Goal: Information Seeking & Learning: Check status

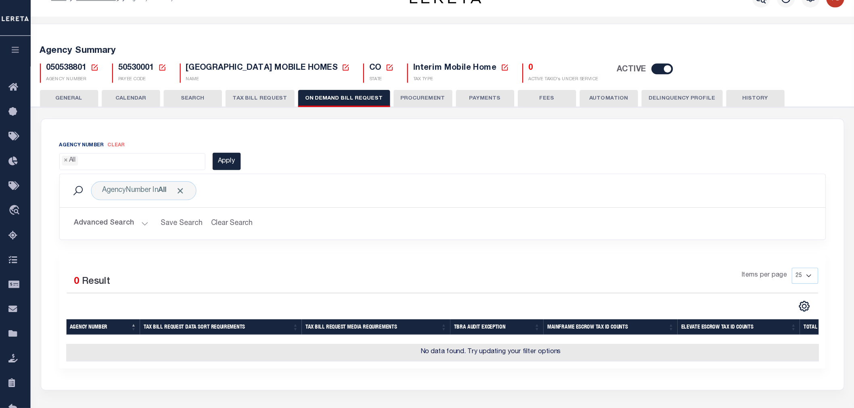
scroll to position [17, 0]
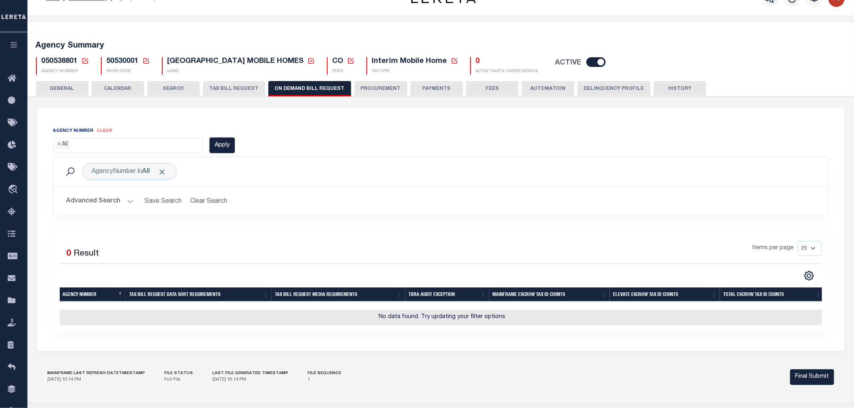
click at [111, 144] on ul "× All" at bounding box center [128, 143] width 149 height 11
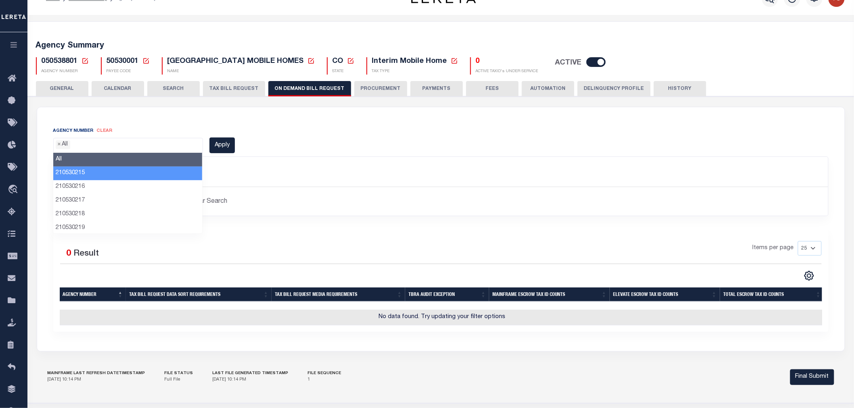
click at [81, 175] on li "210530215" at bounding box center [127, 174] width 149 height 14
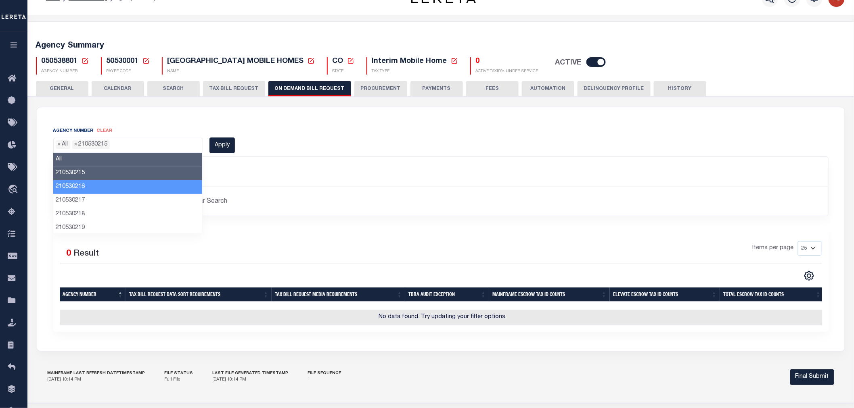
click at [77, 186] on li "210530216" at bounding box center [127, 187] width 149 height 14
click at [78, 187] on li "210530216" at bounding box center [127, 187] width 149 height 14
click at [74, 174] on li "210530215" at bounding box center [127, 174] width 149 height 14
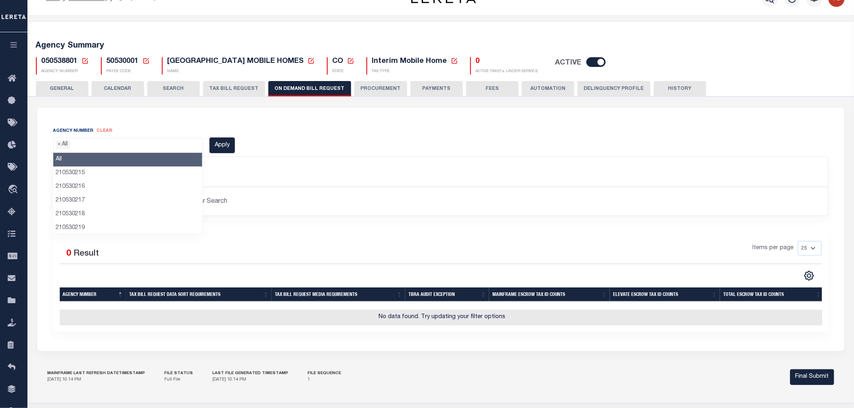
click at [75, 162] on li "All" at bounding box center [127, 160] width 149 height 14
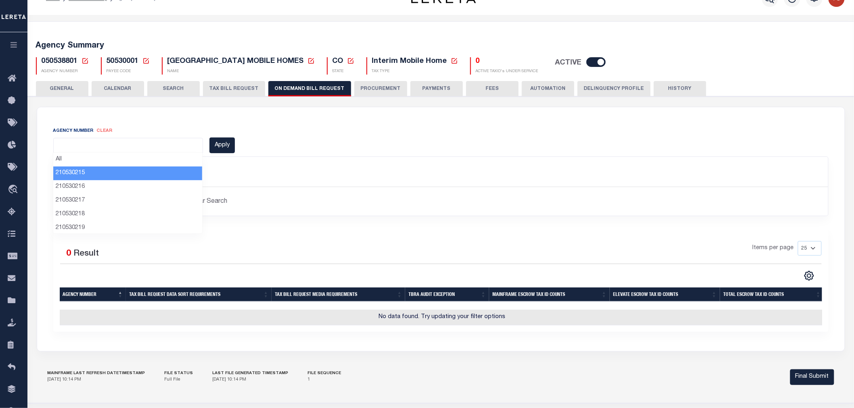
click at [74, 173] on li "210530215" at bounding box center [127, 174] width 149 height 14
select select "210530215"
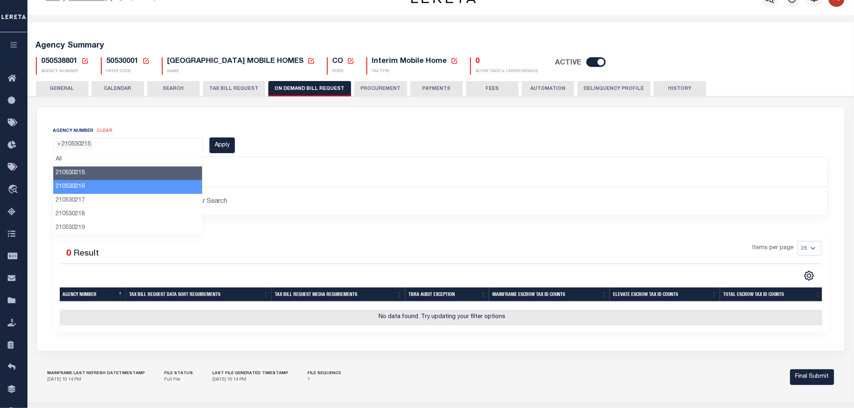
click at [74, 186] on li "210530216" at bounding box center [127, 187] width 149 height 14
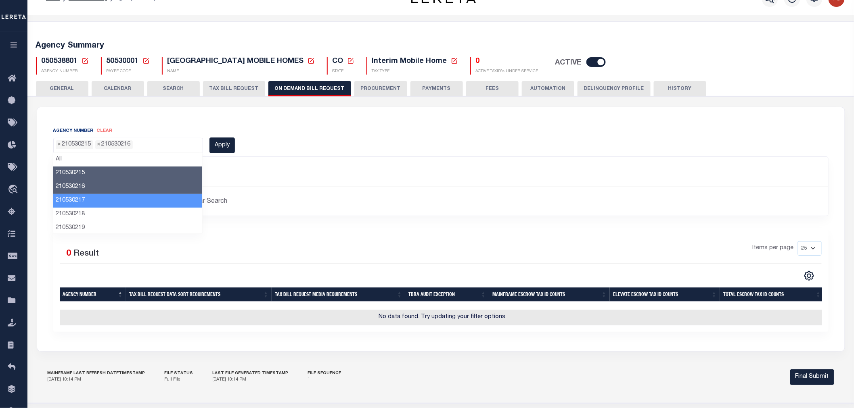
click at [72, 197] on li "210530217" at bounding box center [127, 201] width 149 height 14
drag, startPoint x: 74, startPoint y: 197, endPoint x: 75, endPoint y: 187, distance: 9.8
click at [74, 197] on li "210530217" at bounding box center [127, 201] width 149 height 14
click at [75, 182] on li "210530216" at bounding box center [127, 187] width 149 height 14
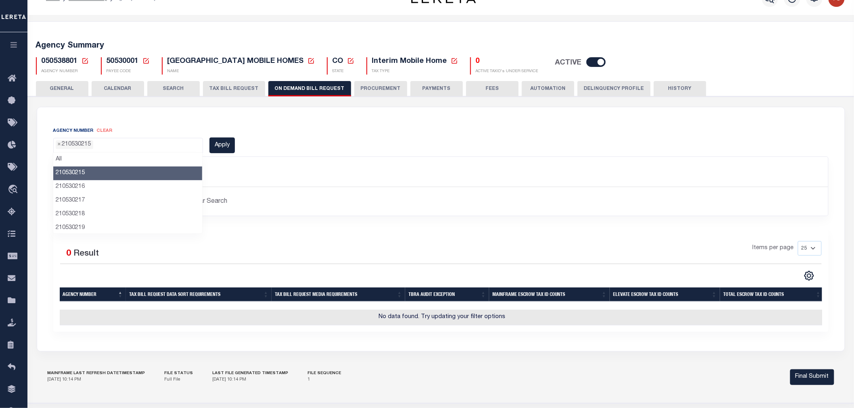
click at [75, 173] on li "210530215" at bounding box center [127, 174] width 149 height 14
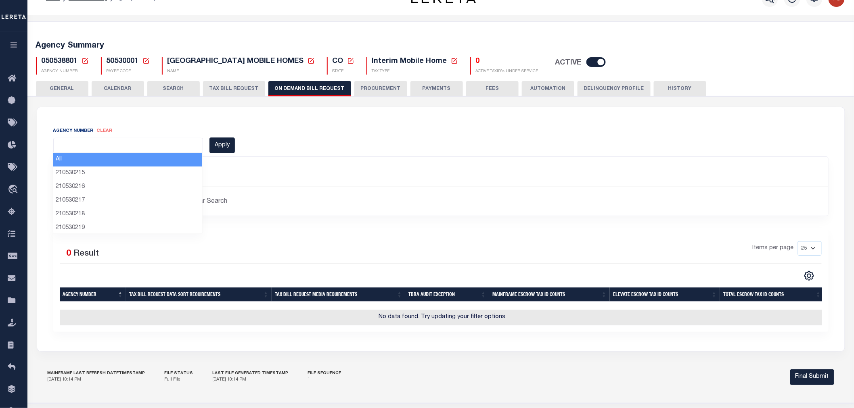
click at [77, 164] on li "All" at bounding box center [127, 160] width 149 height 14
select select "0"
click at [278, 138] on div "Agency Number clear All 210530215 210530216 210530217 210530218 210530219 21053…" at bounding box center [440, 140] width 787 height 27
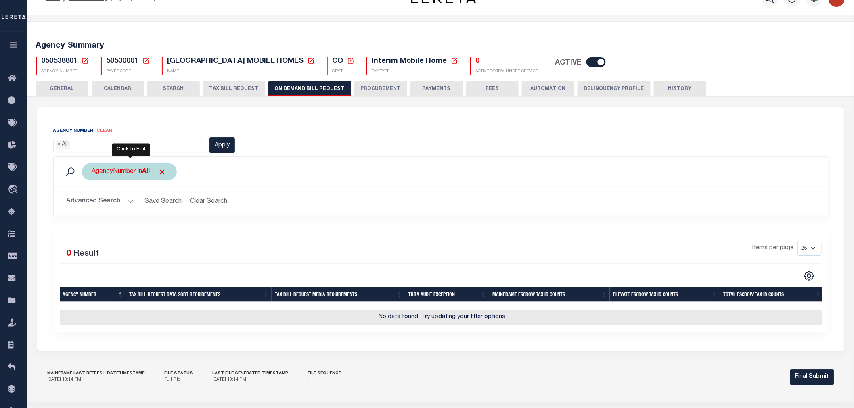
click at [130, 174] on div "AgencyNumber In All" at bounding box center [129, 171] width 95 height 17
click at [128, 186] on ul "× All" at bounding box center [152, 187] width 118 height 10
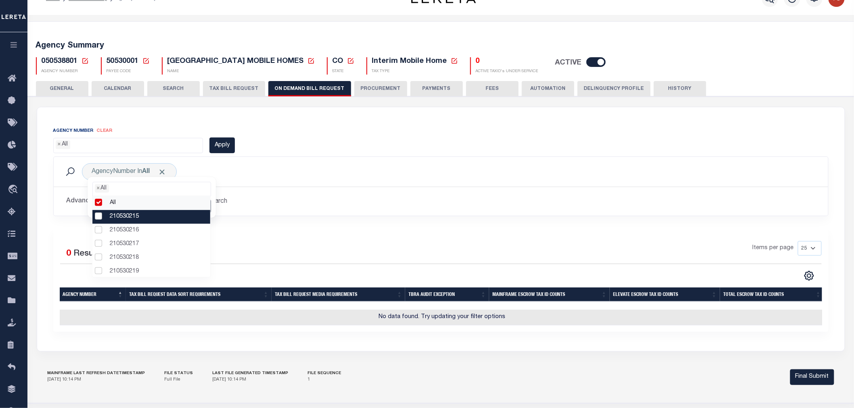
click at [99, 218] on li "210530215" at bounding box center [151, 217] width 118 height 14
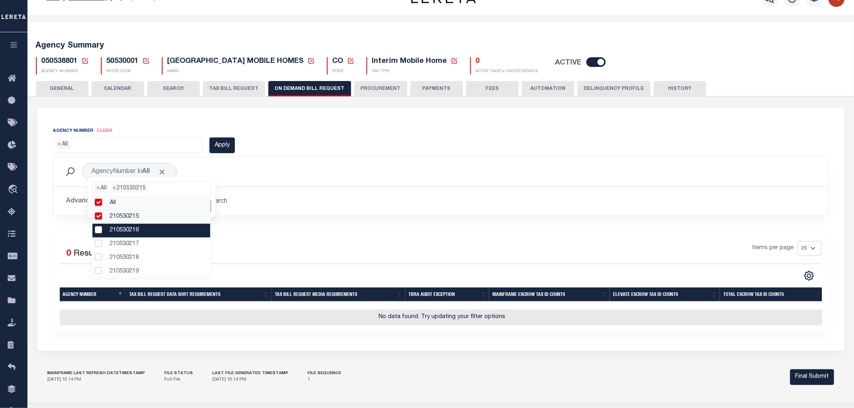
click at [97, 230] on li "210530216" at bounding box center [151, 231] width 118 height 14
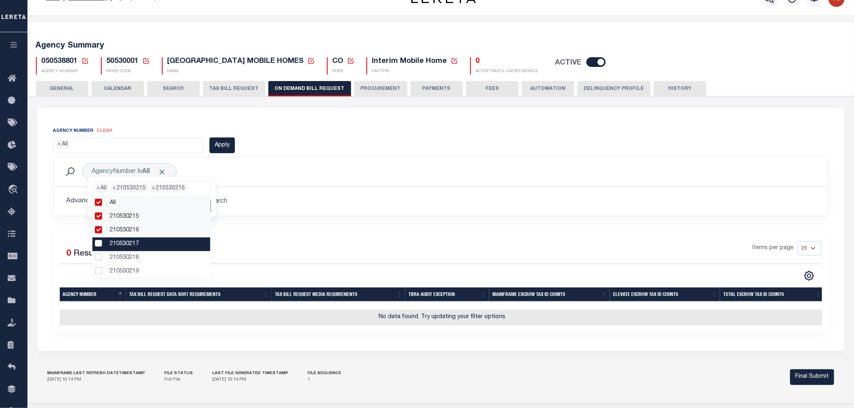
click at [96, 243] on li "210530217" at bounding box center [151, 245] width 118 height 14
click at [99, 241] on li "210530216" at bounding box center [151, 241] width 118 height 14
click at [100, 245] on li "210530217" at bounding box center [151, 245] width 118 height 14
click at [98, 245] on li "210530217" at bounding box center [151, 245] width 118 height 14
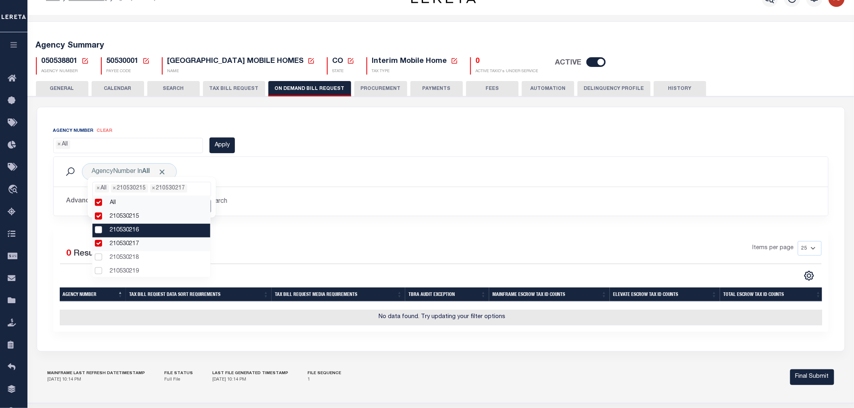
click at [98, 233] on li "210530216" at bounding box center [151, 231] width 118 height 14
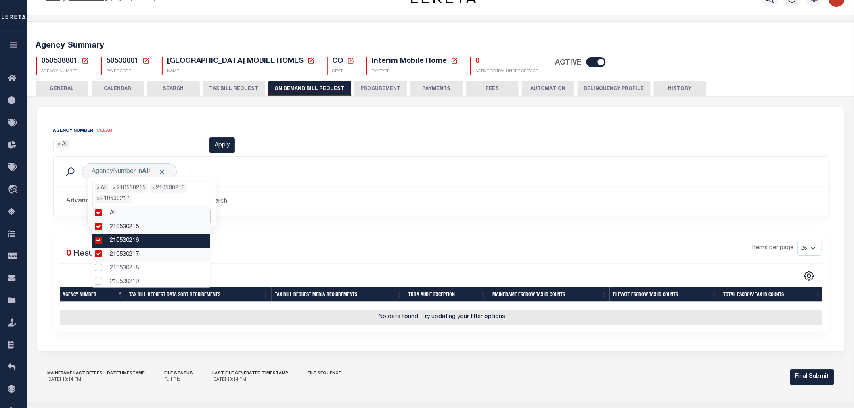
click at [98, 239] on li "210530216" at bounding box center [151, 241] width 118 height 14
click at [98, 245] on li "210530217" at bounding box center [151, 245] width 118 height 14
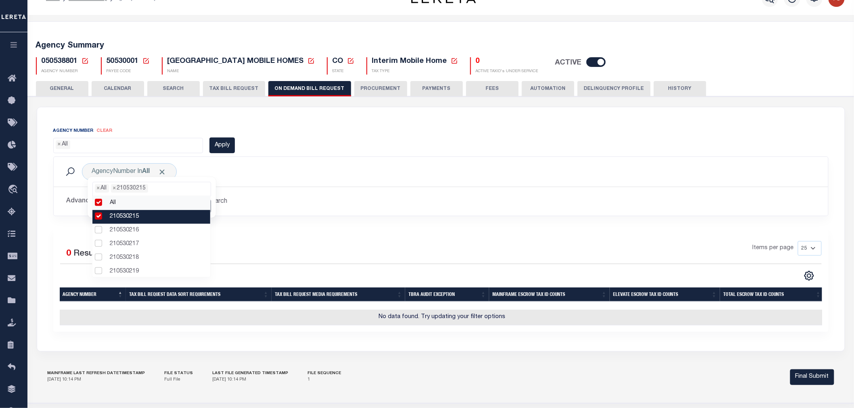
click at [100, 216] on li "210530215" at bounding box center [151, 217] width 118 height 14
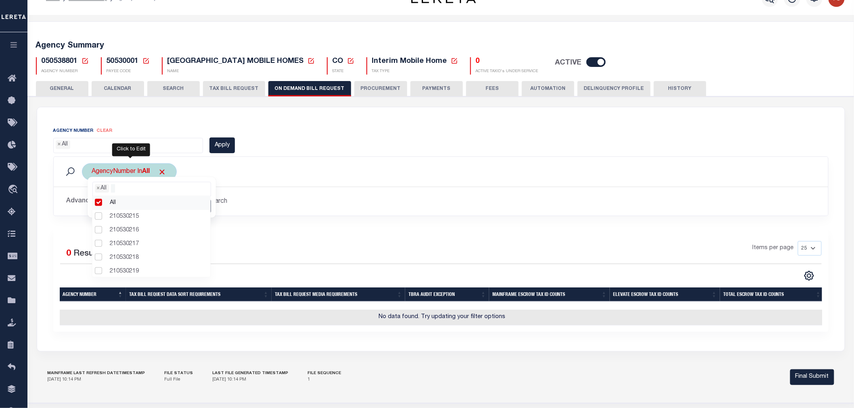
click at [128, 190] on ul "× All" at bounding box center [152, 187] width 118 height 10
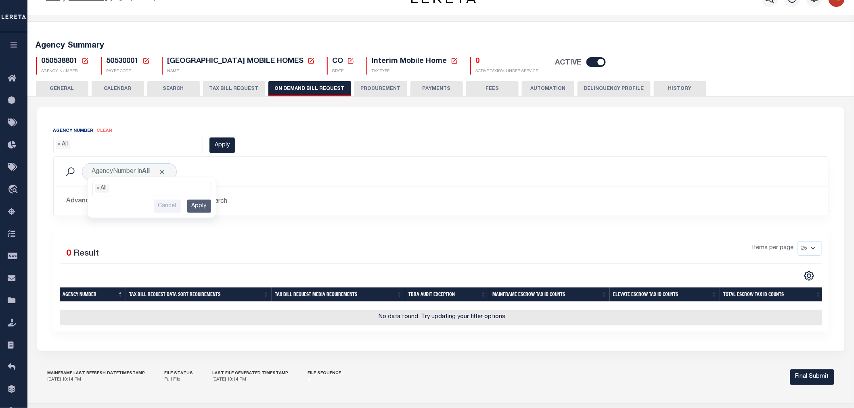
click at [224, 173] on div "AgencyNumber In All All 210530215 210530216 210530217 210530218 210530219 21053…" at bounding box center [440, 171] width 761 height 17
click at [100, 144] on ul "× All" at bounding box center [128, 143] width 149 height 11
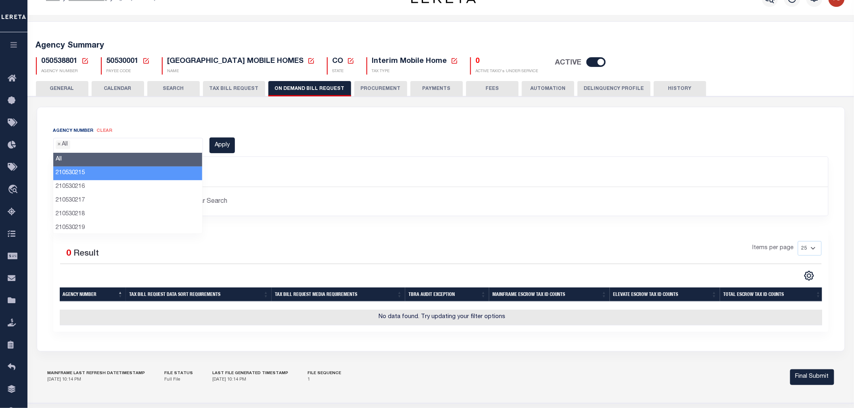
click at [77, 172] on li "210530215" at bounding box center [127, 174] width 149 height 14
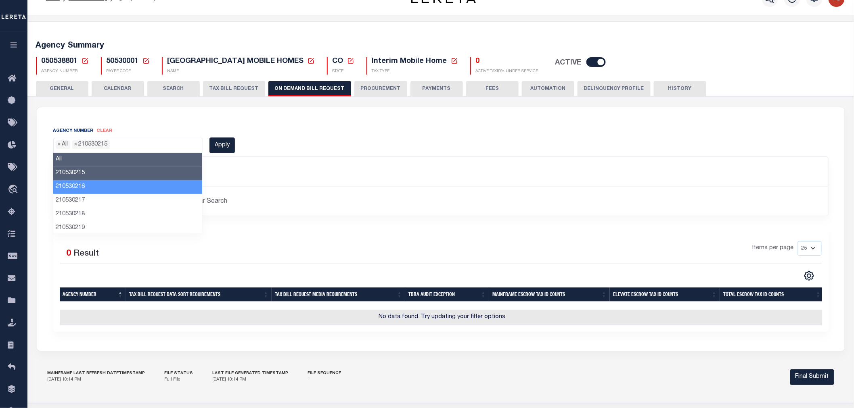
click at [79, 187] on li "210530216" at bounding box center [127, 187] width 149 height 14
drag, startPoint x: 76, startPoint y: 186, endPoint x: 76, endPoint y: 175, distance: 10.9
click at [76, 183] on li "210530216" at bounding box center [127, 187] width 149 height 14
click at [77, 172] on li "210530215" at bounding box center [127, 174] width 149 height 14
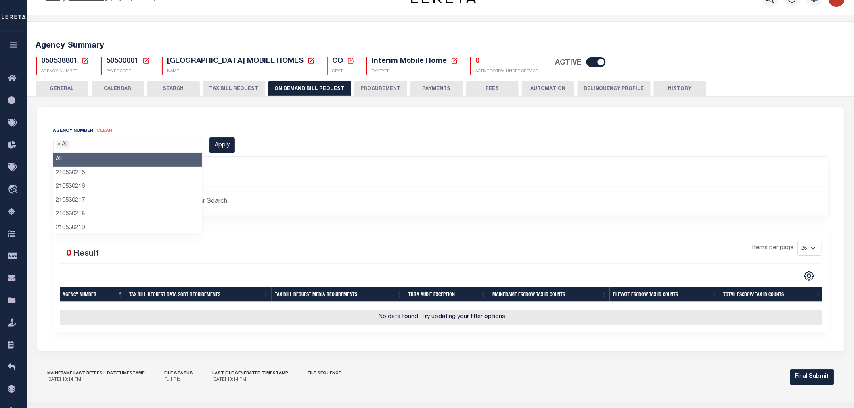
click at [112, 143] on ul "× All" at bounding box center [128, 143] width 149 height 11
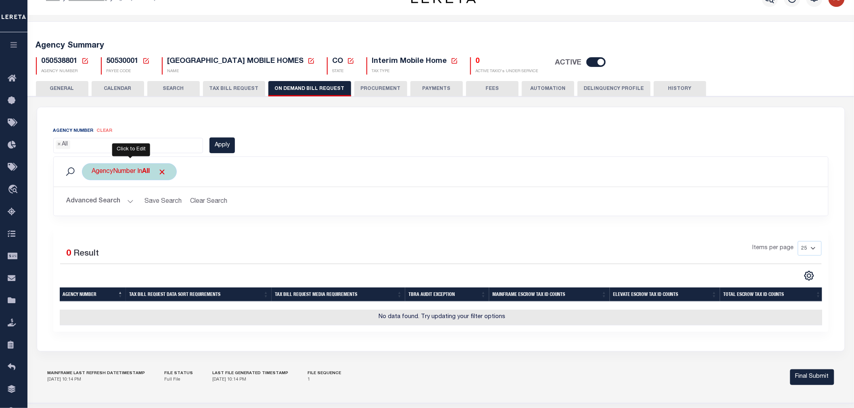
click at [119, 173] on div "AgencyNumber In All All 210530215 210530216 210530217 210530218 210530219 21053…" at bounding box center [129, 171] width 95 height 17
click at [124, 188] on ul "× All" at bounding box center [152, 187] width 118 height 10
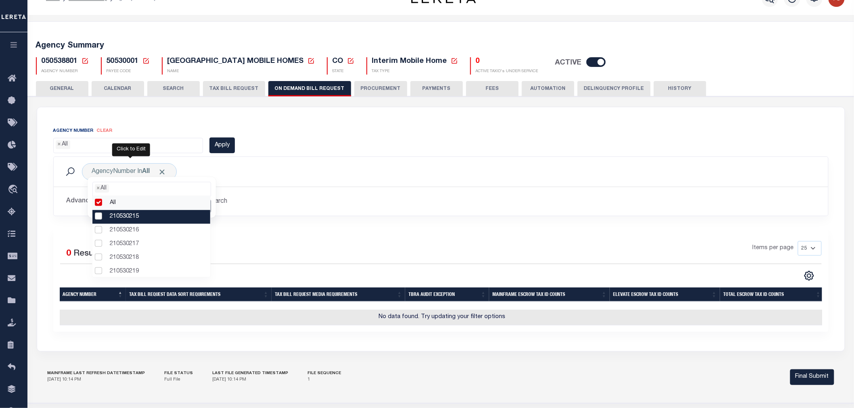
click at [101, 215] on li "210530215" at bounding box center [151, 217] width 118 height 14
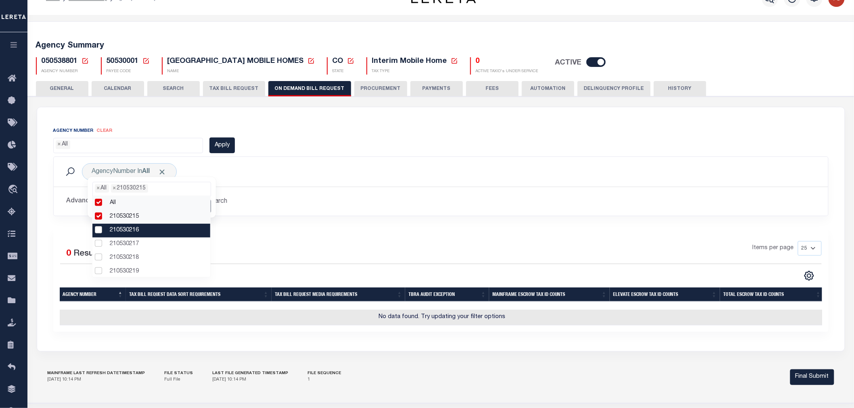
click at [98, 231] on li "210530216" at bounding box center [151, 231] width 118 height 14
drag, startPoint x: 97, startPoint y: 232, endPoint x: 97, endPoint y: 221, distance: 11.3
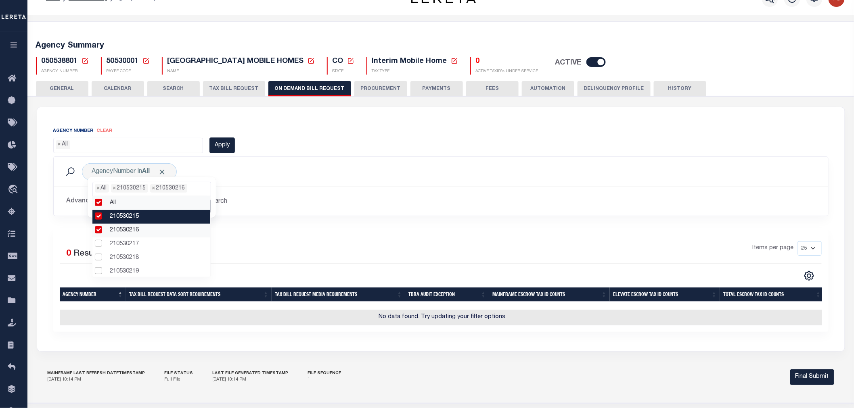
click at [97, 230] on li "210530216" at bounding box center [151, 231] width 118 height 14
click at [98, 217] on li "210530215" at bounding box center [151, 217] width 118 height 14
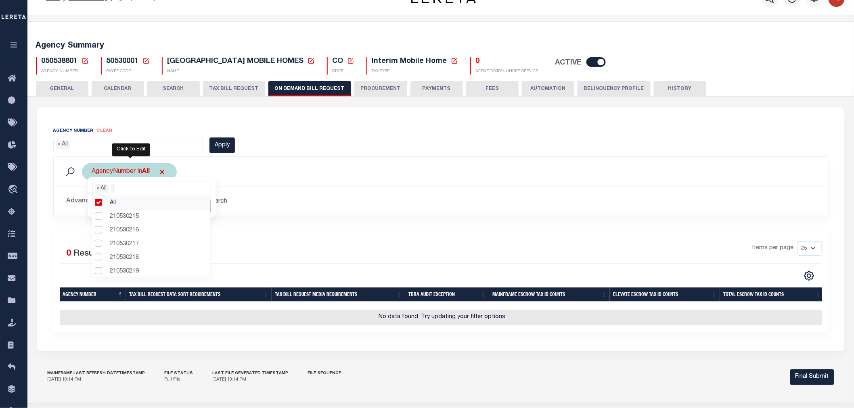
click at [132, 187] on ul "× All" at bounding box center [152, 187] width 118 height 10
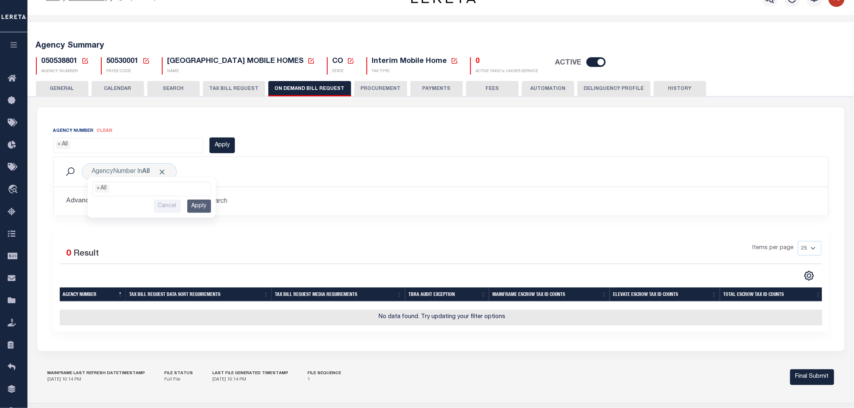
click at [199, 165] on div "AgencyNumber In All All 210530215 210530216 210530217 210530218 210530219 21053…" at bounding box center [440, 171] width 761 height 17
click at [130, 202] on button "Advanced Search" at bounding box center [100, 202] width 67 height 16
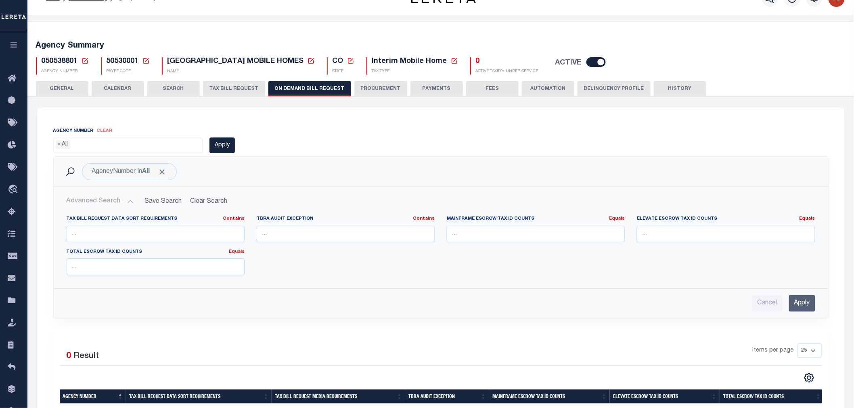
click at [130, 202] on button "Advanced Search" at bounding box center [100, 202] width 67 height 16
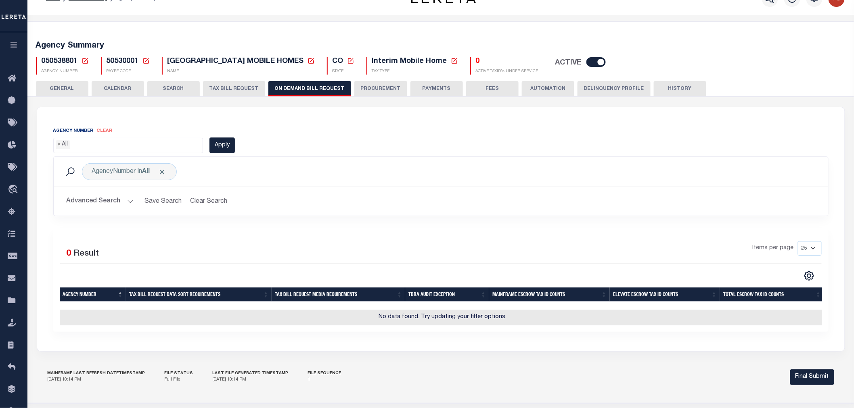
click at [128, 144] on ul "× All" at bounding box center [128, 143] width 149 height 11
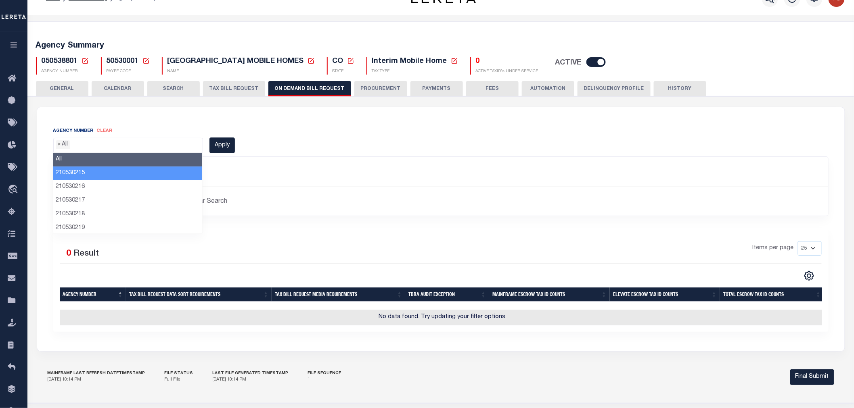
click at [75, 174] on li "210530215" at bounding box center [127, 174] width 149 height 14
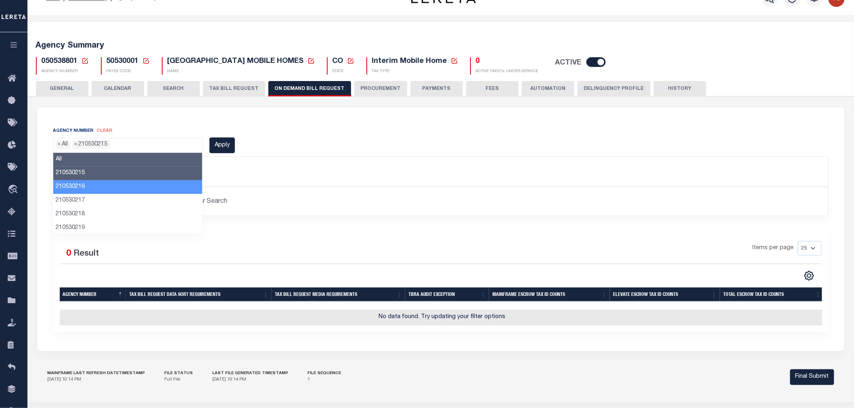
click at [76, 186] on li "210530216" at bounding box center [127, 187] width 149 height 14
click at [79, 174] on li "210530215" at bounding box center [127, 174] width 149 height 14
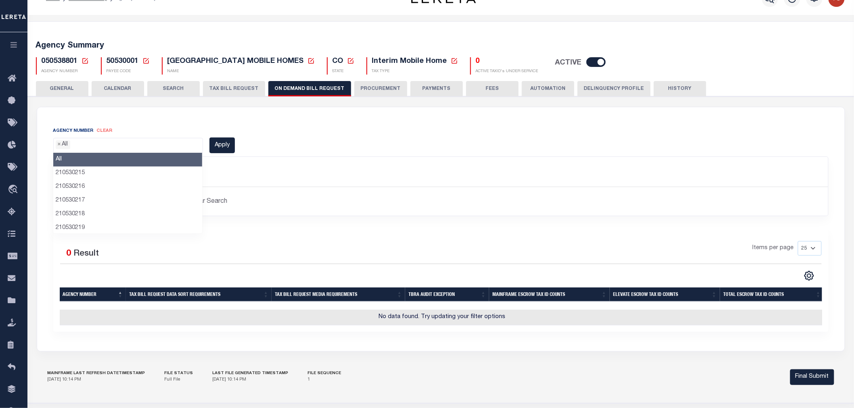
click at [115, 142] on ul "× All" at bounding box center [128, 143] width 149 height 11
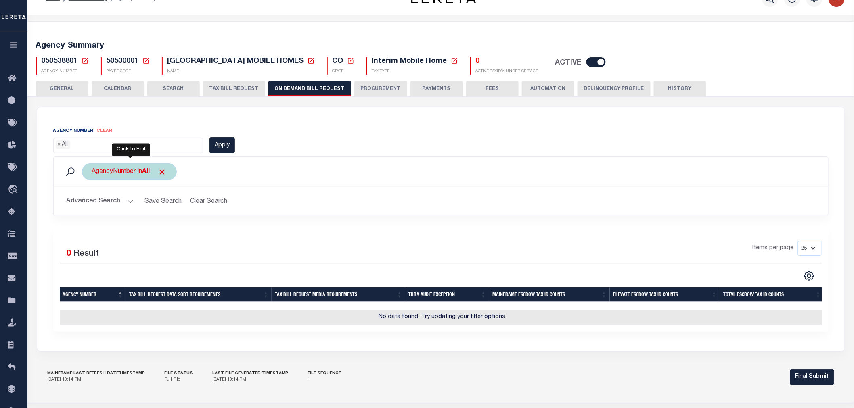
click at [126, 173] on div "AgencyNumber In All All 210530215 210530216 210530217 210530218 210530219 21053…" at bounding box center [129, 171] width 95 height 17
click at [122, 184] on ul "× All" at bounding box center [152, 187] width 118 height 10
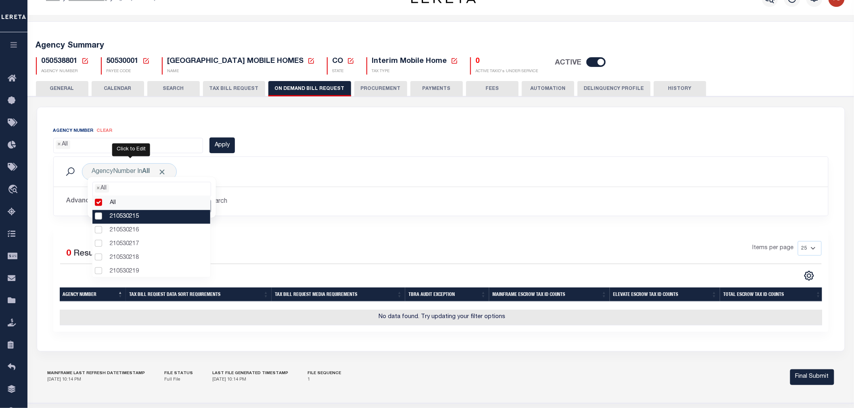
click at [98, 219] on li "210530215" at bounding box center [151, 217] width 118 height 14
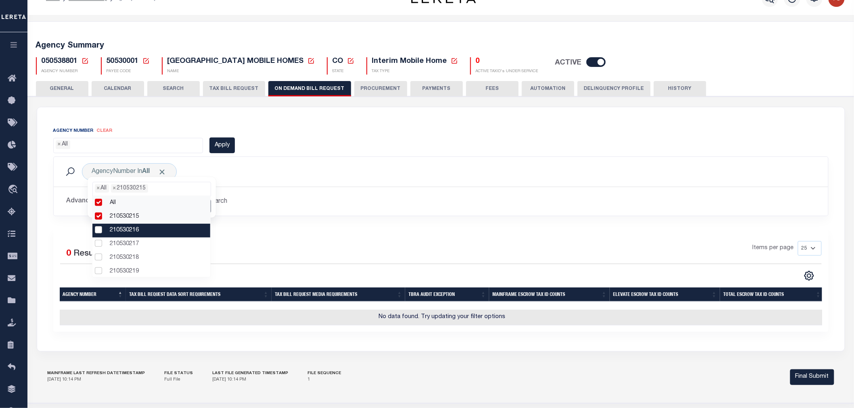
click at [99, 230] on li "210530216" at bounding box center [151, 231] width 118 height 14
click at [99, 146] on ul "× All" at bounding box center [128, 143] width 149 height 11
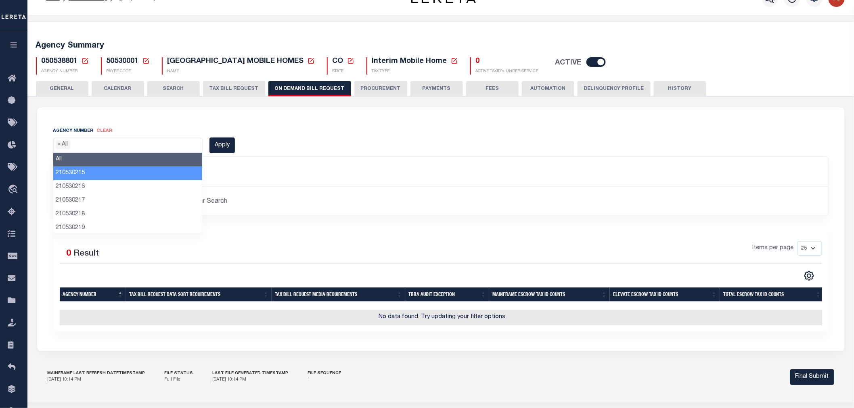
click at [94, 174] on li "210530215" at bounding box center [127, 174] width 149 height 14
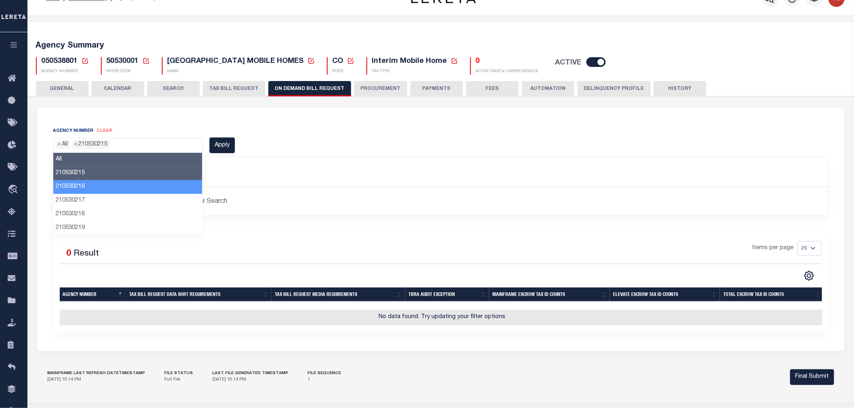
click at [86, 186] on li "210530216" at bounding box center [127, 187] width 149 height 14
click at [163, 145] on ul "× All × 210530215 × 210530216" at bounding box center [128, 143] width 149 height 11
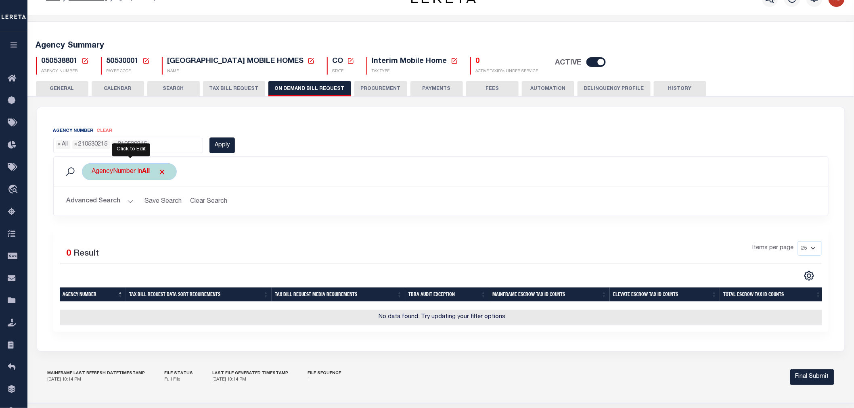
click at [127, 172] on div "AgencyNumber In All All 210530215 210530216 210530217 210530218 210530219 21053…" at bounding box center [129, 171] width 95 height 17
click at [129, 189] on ul "× All" at bounding box center [152, 187] width 118 height 10
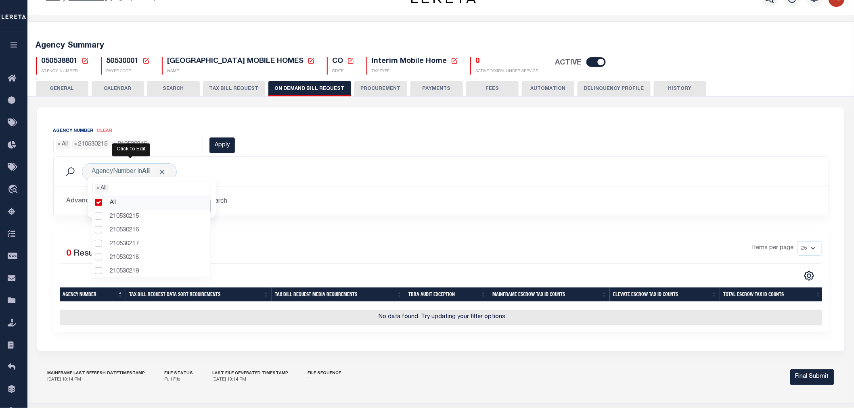
click at [292, 169] on div "AgencyNumber In All All 210530215 210530216 210530217 210530218 210530219 21053…" at bounding box center [440, 171] width 761 height 17
click at [59, 160] on div "AgencyNumber In All All 210530215 210530216 210530217 210530218 210530219 21053…" at bounding box center [441, 172] width 774 height 30
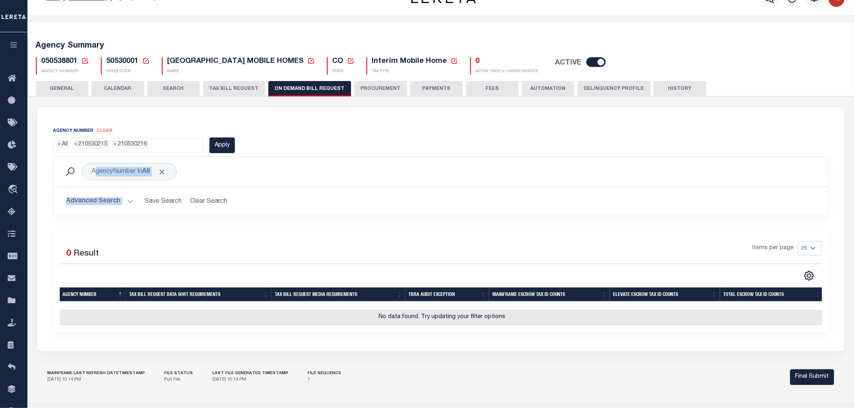
drag, startPoint x: 59, startPoint y: 161, endPoint x: 163, endPoint y: 187, distance: 106.7
click at [175, 188] on div "AgencyNumber In All All 210530215 210530216 210530217 210530218 210530219 21053…" at bounding box center [440, 187] width 775 height 60
click at [130, 171] on div "AgencyNumber In All All 210530215 210530216 210530217 210530218 210530219 21053…" at bounding box center [129, 171] width 95 height 17
click at [163, 144] on ul "× All × 210530215 × 210530216" at bounding box center [128, 143] width 149 height 11
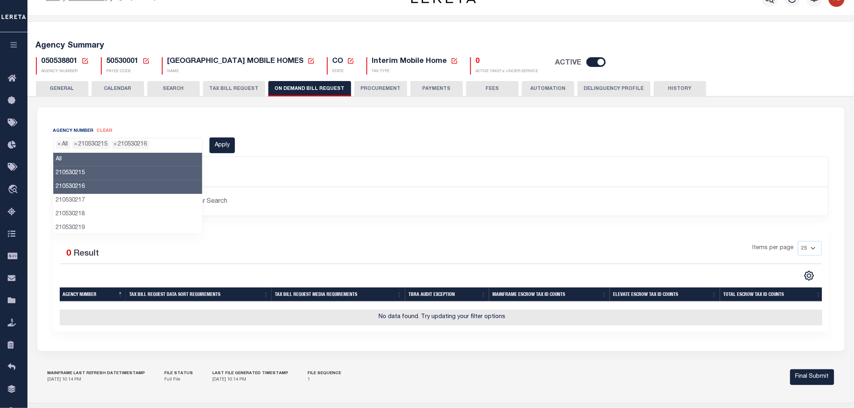
drag, startPoint x: 99, startPoint y: 188, endPoint x: 103, endPoint y: 181, distance: 8.3
click at [99, 188] on li "210530216" at bounding box center [127, 187] width 149 height 14
click at [100, 171] on li "210530215" at bounding box center [127, 174] width 149 height 14
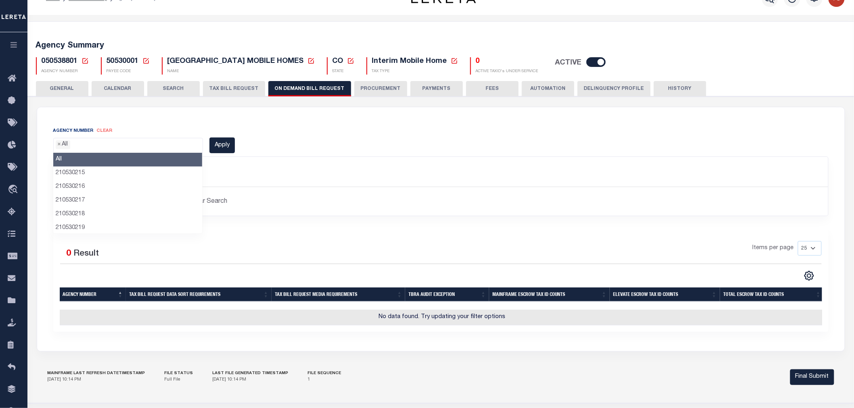
click at [161, 127] on div "Agency Number clear All 210530215 210530216 210530217 210530218 210530219 21053…" at bounding box center [145, 140] width 197 height 27
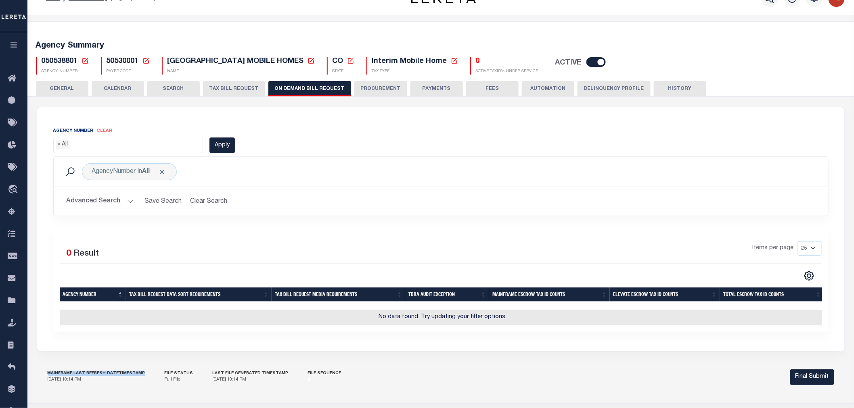
drag, startPoint x: 47, startPoint y: 378, endPoint x: 144, endPoint y: 380, distance: 96.8
click at [144, 252] on div "Mainframe Last Refresh Datetimestamp [DATE] 10:14 PM File Status Full File Last…" at bounding box center [419, 377] width 742 height 12
click at [115, 252] on h5 "Mainframe Last Refresh Datetimestamp" at bounding box center [97, 373] width 98 height 5
drag, startPoint x: 104, startPoint y: 380, endPoint x: 141, endPoint y: 378, distance: 37.6
click at [141, 252] on div "Mainframe Last Refresh Datetimestamp [DATE] 10:14 PM File Status Full File Last…" at bounding box center [419, 377] width 742 height 12
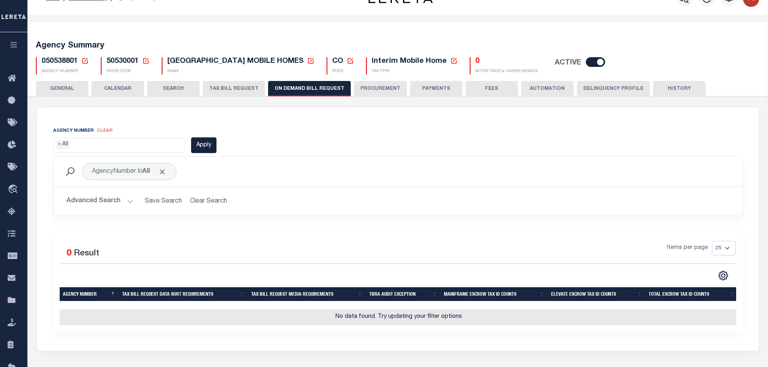
scroll to position [109, 0]
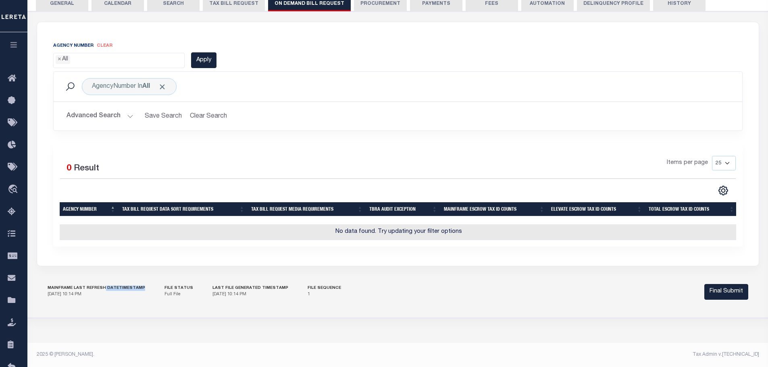
click at [117, 252] on h5 "Mainframe Last Refresh Datetimestamp" at bounding box center [97, 288] width 98 height 5
drag, startPoint x: 105, startPoint y: 288, endPoint x: 139, endPoint y: 288, distance: 33.9
click at [139, 252] on h5 "Mainframe Last Refresh Datetimestamp" at bounding box center [97, 288] width 98 height 5
click at [115, 252] on h5 "Mainframe Last Refresh Datetimestamp" at bounding box center [97, 288] width 98 height 5
drag, startPoint x: 116, startPoint y: 289, endPoint x: 106, endPoint y: 289, distance: 9.7
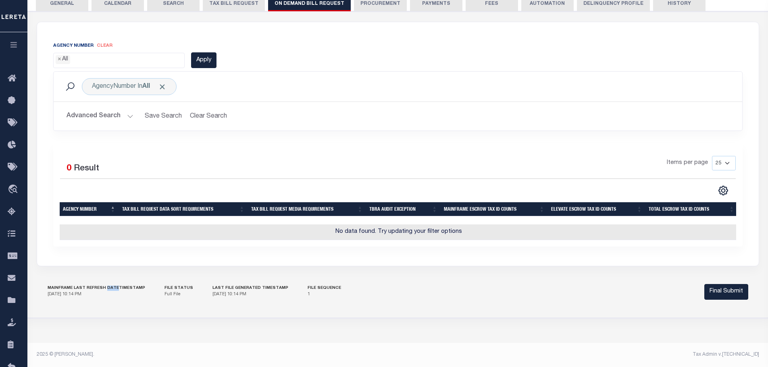
click at [106, 252] on h5 "Mainframe Last Refresh Datetimestamp" at bounding box center [97, 288] width 98 height 5
click at [253, 252] on h5 "Last File generated timestamp" at bounding box center [251, 288] width 76 height 5
click at [262, 252] on h5 "Last File generated timestamp" at bounding box center [251, 288] width 76 height 5
click at [310, 252] on h5 "File Sequence" at bounding box center [324, 288] width 33 height 5
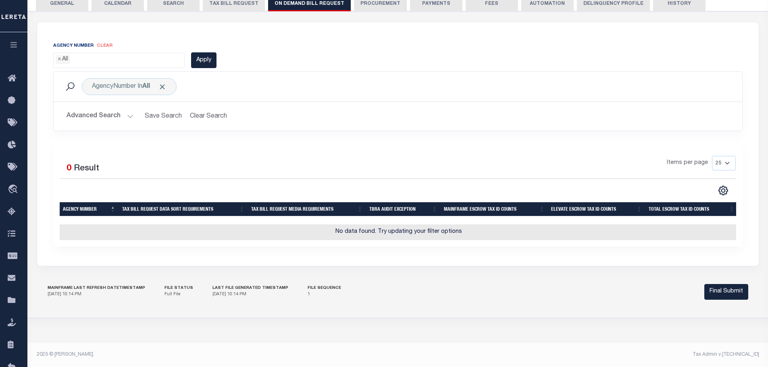
scroll to position [68, 0]
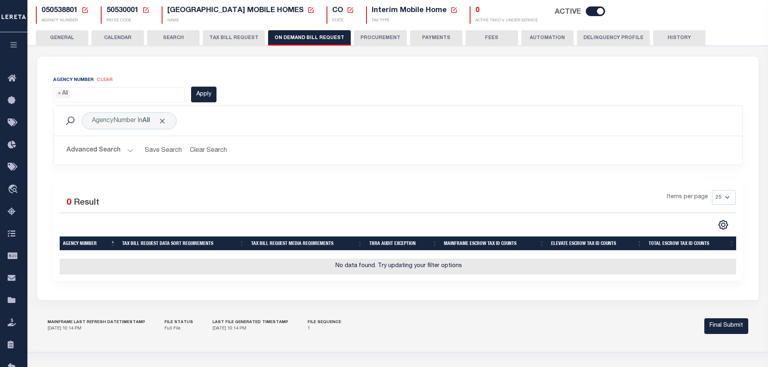
click at [716, 136] on hr at bounding box center [398, 136] width 689 height 0
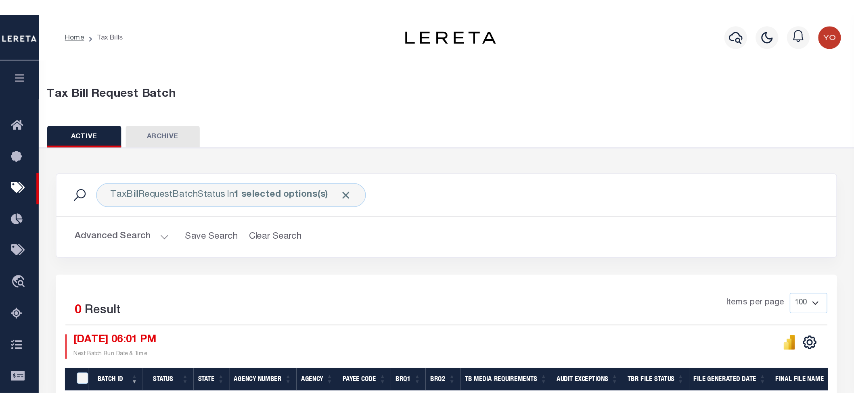
scroll to position [19, 0]
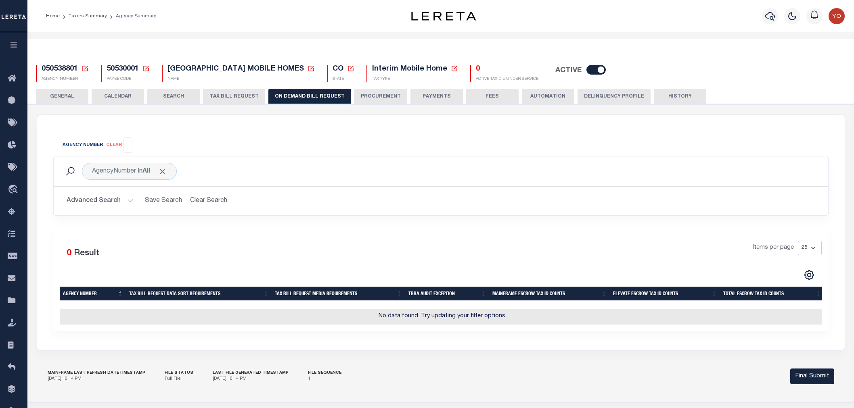
select select
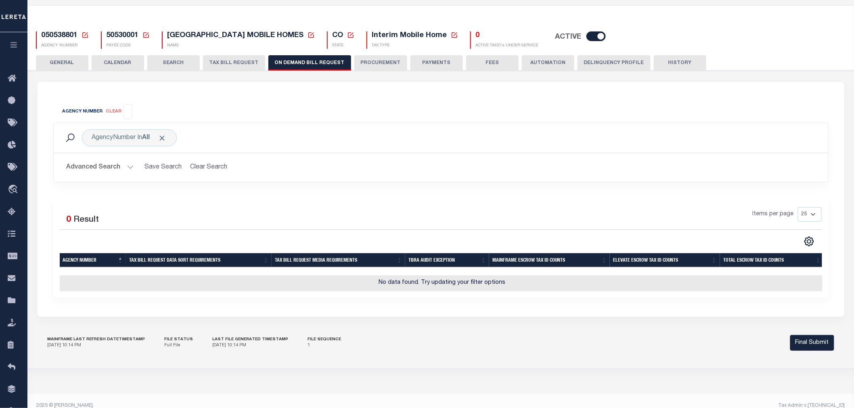
scroll to position [33, 0]
